Goal: Information Seeking & Learning: Learn about a topic

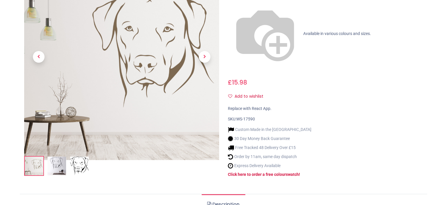
scroll to position [106, 0]
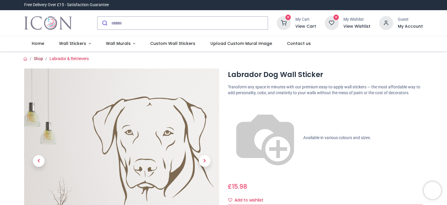
click at [38, 59] on link "Shop" at bounding box center [38, 58] width 9 height 5
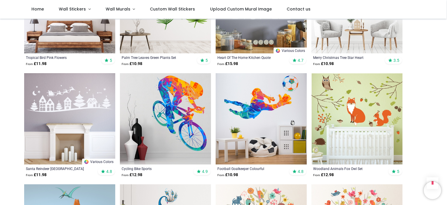
scroll to position [1269, 0]
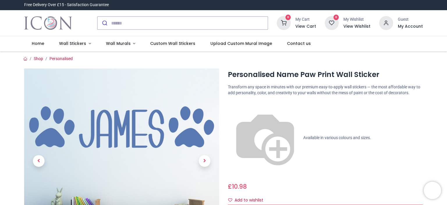
click at [325, 58] on ol "Shop Personalised" at bounding box center [224, 59] width 408 height 6
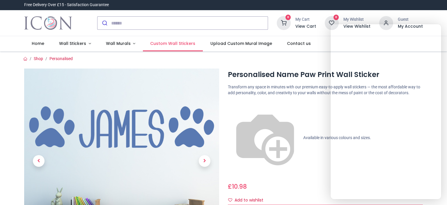
click at [179, 44] on span "Custom Wall Stickers" at bounding box center [172, 43] width 45 height 6
